Goal: Task Accomplishment & Management: Use online tool/utility

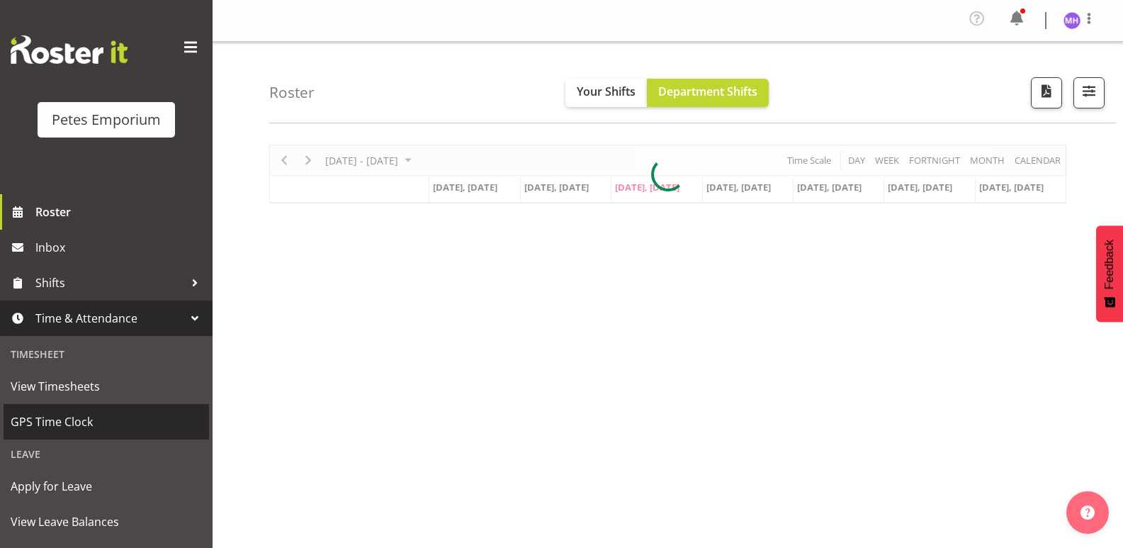
click at [100, 433] on link "GPS Time Clock" at bounding box center [106, 421] width 205 height 35
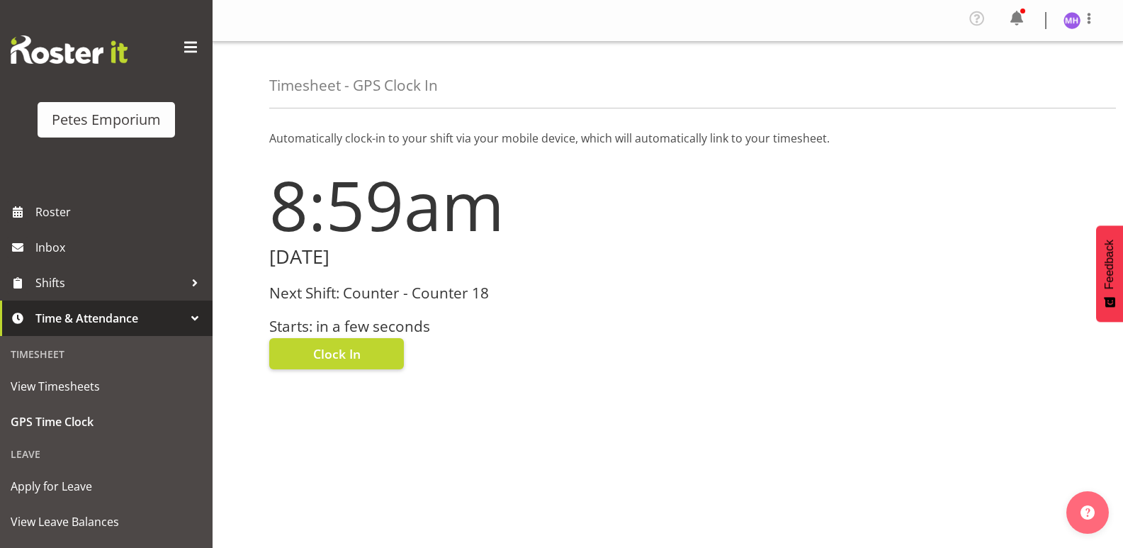
click at [373, 372] on div "8:59am [DATE] Next Shift: Counter - Counter 18 Starts: in a few seconds Clock In" at bounding box center [464, 343] width 407 height 371
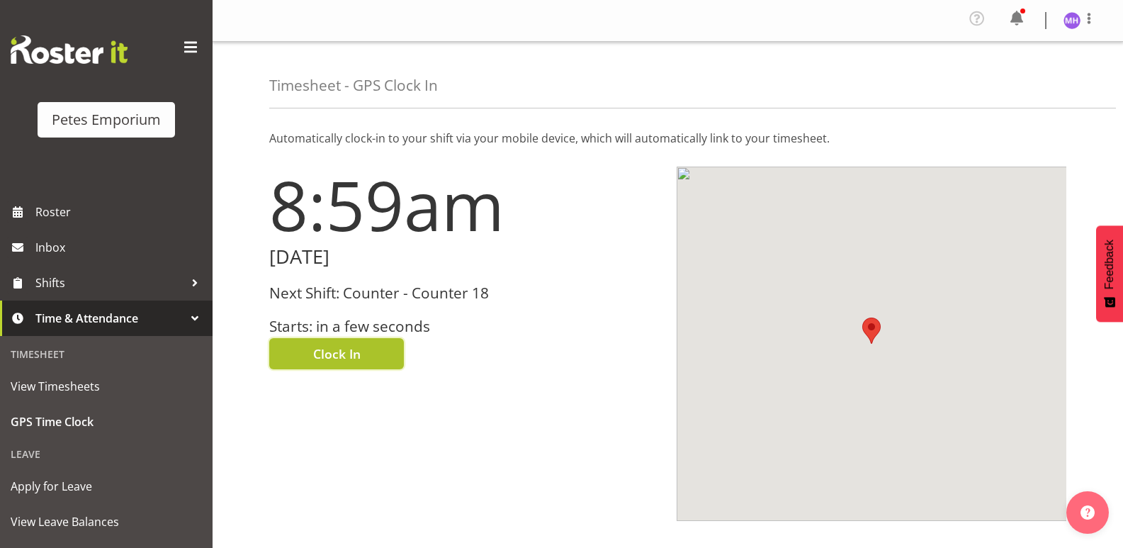
click at [375, 361] on button "Clock In" at bounding box center [336, 353] width 135 height 31
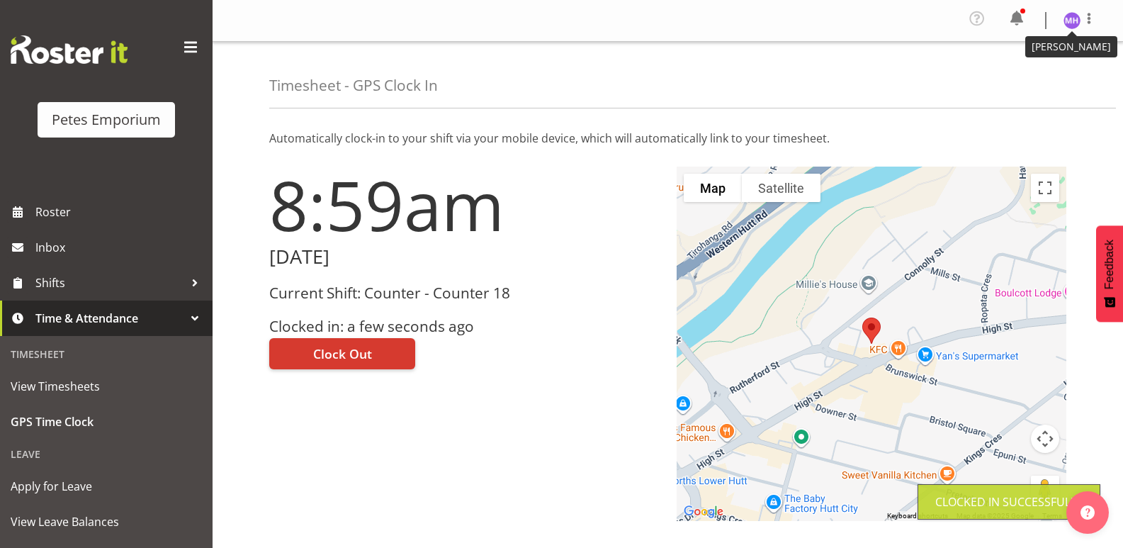
click at [1071, 17] on img at bounding box center [1071, 20] width 17 height 17
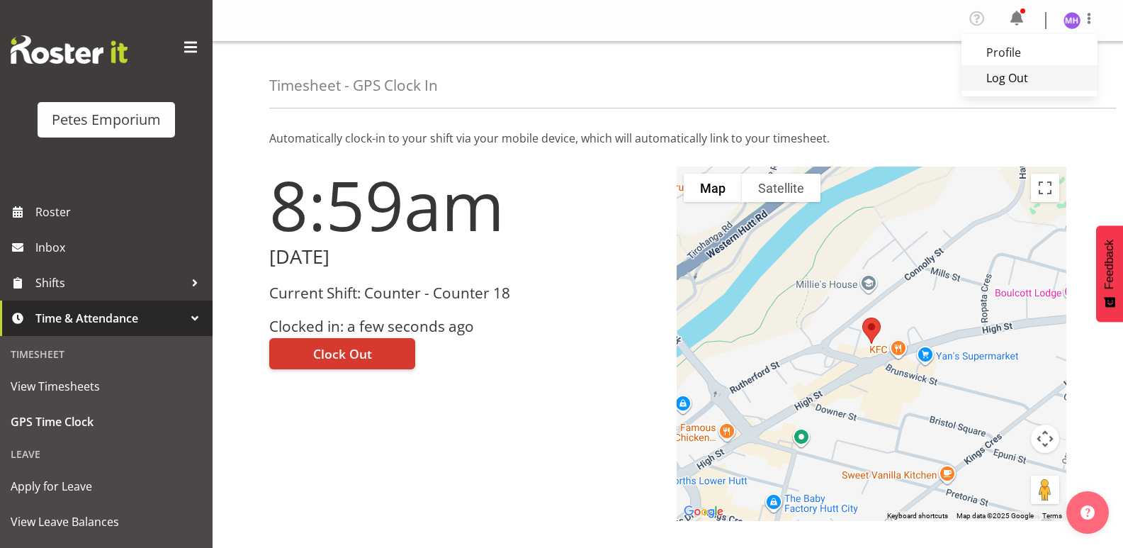
click at [1035, 90] on link "Log Out" at bounding box center [1029, 78] width 136 height 26
